Goal: Find specific page/section: Find specific page/section

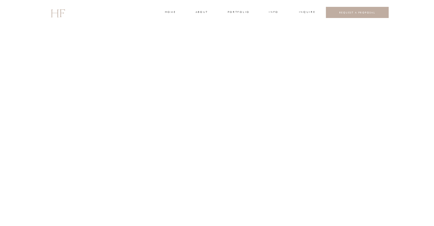
scroll to position [628, 0]
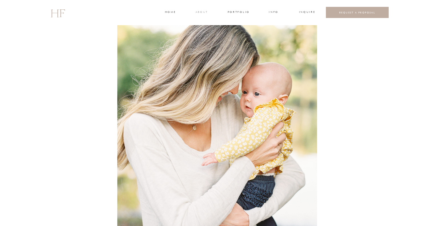
click at [201, 12] on h3 "about" at bounding box center [202, 12] width 12 height 5
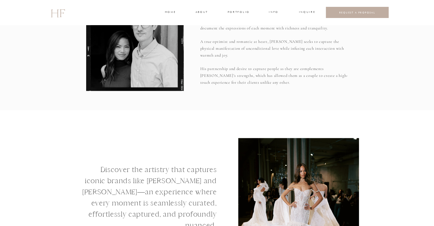
scroll to position [486, 0]
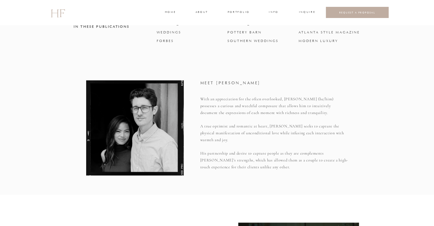
click at [277, 11] on h3 "INFO" at bounding box center [274, 12] width 11 height 5
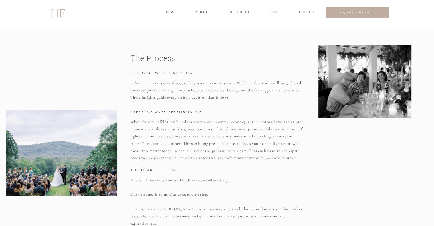
scroll to position [400, 0]
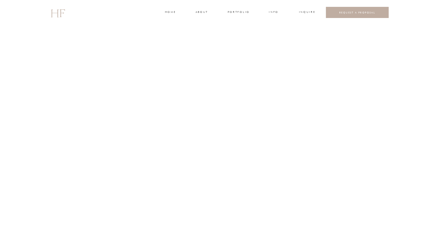
scroll to position [2050, 0]
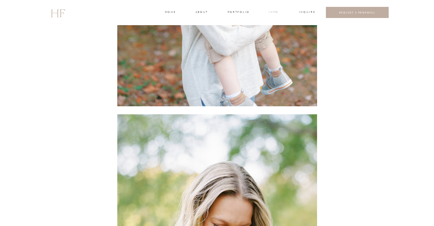
click at [273, 12] on h3 "INFO" at bounding box center [274, 12] width 11 height 5
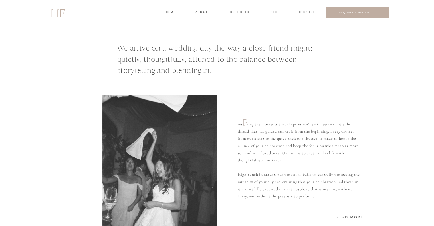
click at [301, 12] on h3 "INQUIRE" at bounding box center [306, 12] width 15 height 5
